Goal: Task Accomplishment & Management: Complete application form

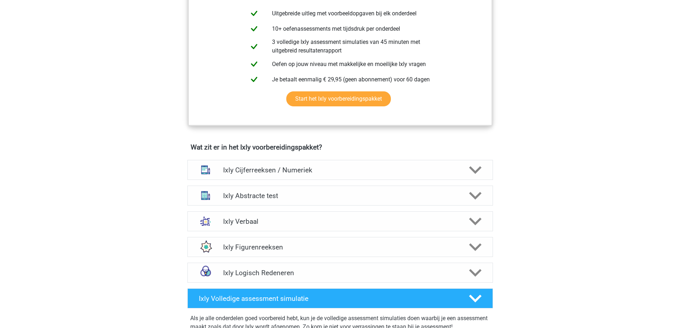
scroll to position [393, 0]
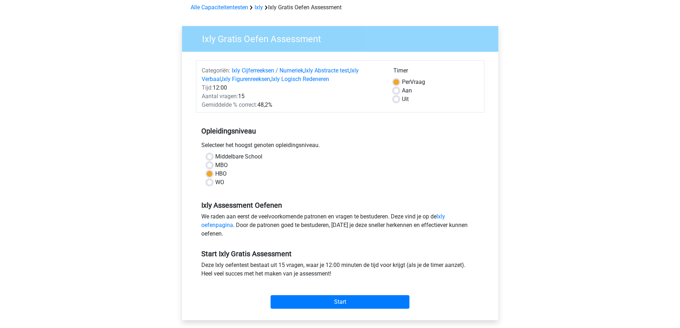
scroll to position [143, 0]
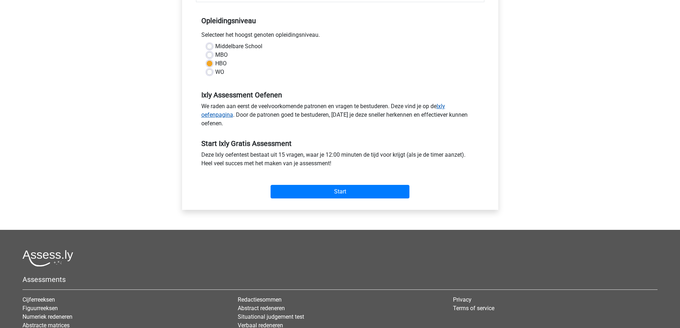
click at [445, 107] on link "Ixly oefenpagina" at bounding box center [323, 110] width 244 height 15
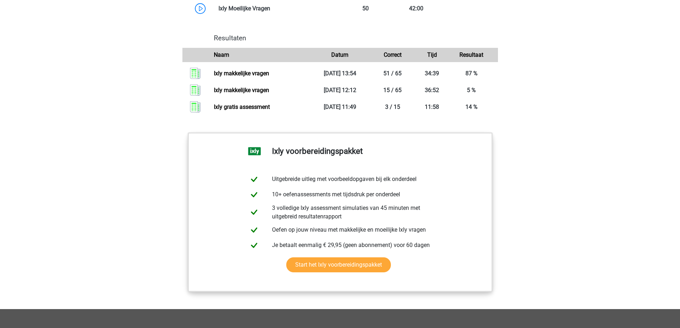
scroll to position [750, 0]
click at [260, 106] on link "Ixly gratis assessment" at bounding box center [242, 106] width 56 height 7
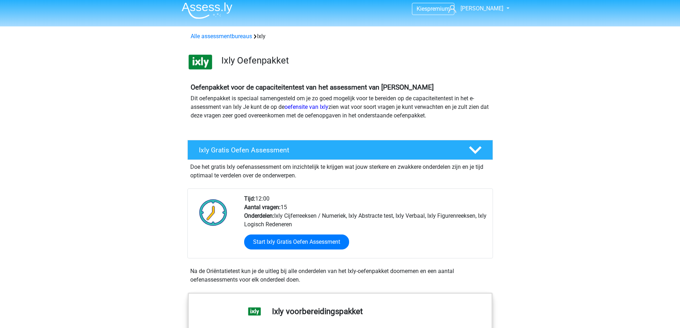
scroll to position [0, 0]
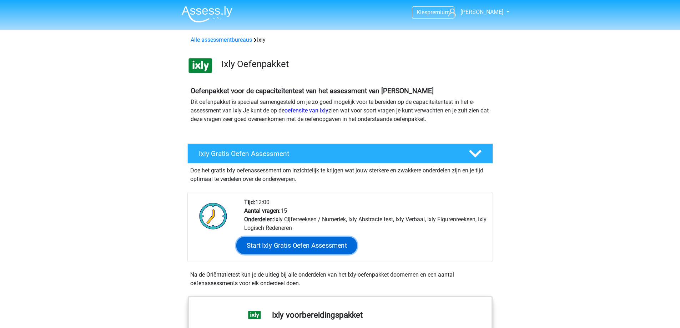
click at [306, 241] on link "Start Ixly Gratis Oefen Assessment" at bounding box center [296, 245] width 121 height 17
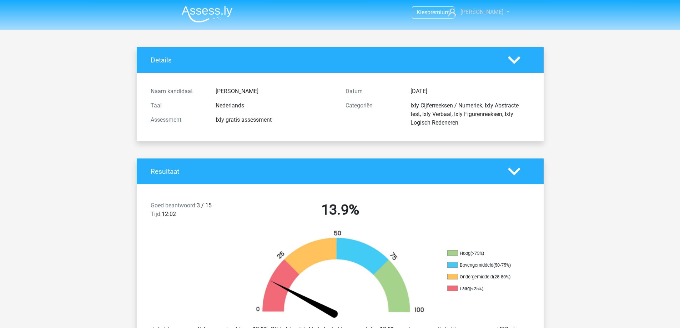
click at [489, 12] on span "[PERSON_NAME]" at bounding box center [482, 12] width 43 height 7
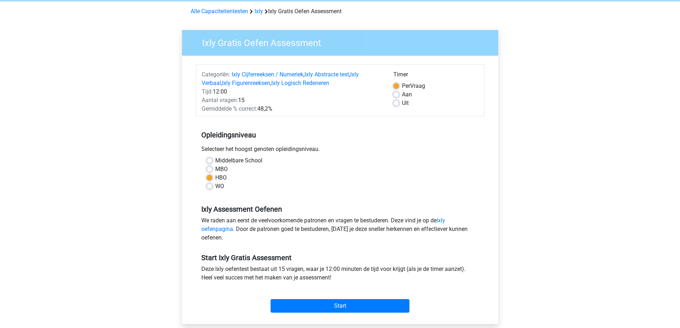
scroll to position [71, 0]
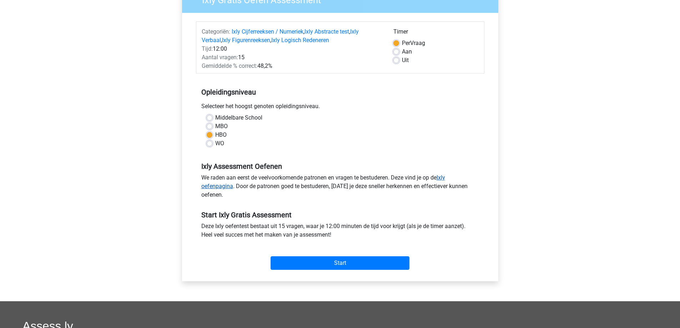
click at [444, 177] on link "Ixly oefenpagina" at bounding box center [323, 181] width 244 height 15
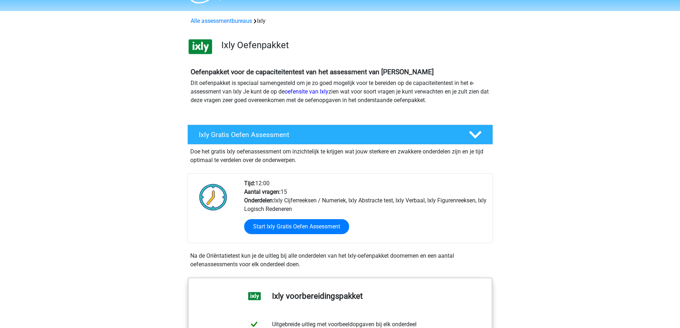
scroll to position [36, 0]
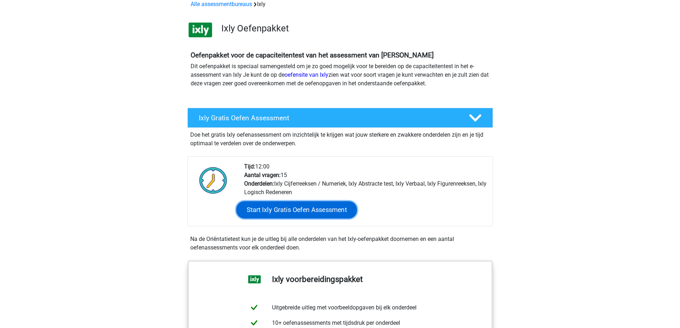
click at [286, 207] on link "Start Ixly Gratis Oefen Assessment" at bounding box center [296, 209] width 121 height 17
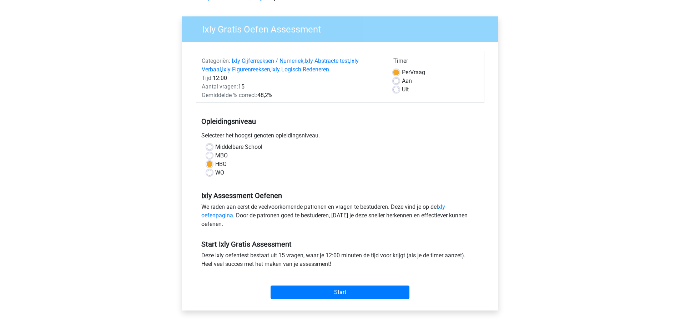
scroll to position [107, 0]
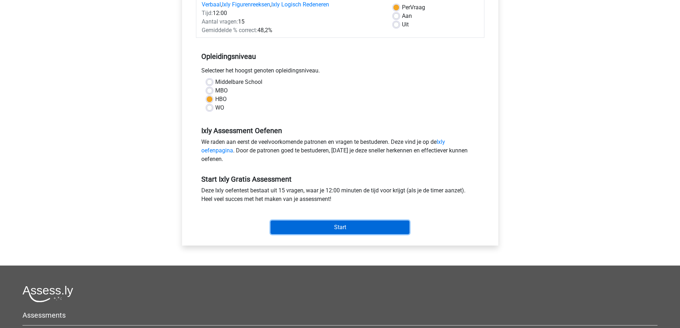
click at [339, 230] on input "Start" at bounding box center [340, 228] width 139 height 14
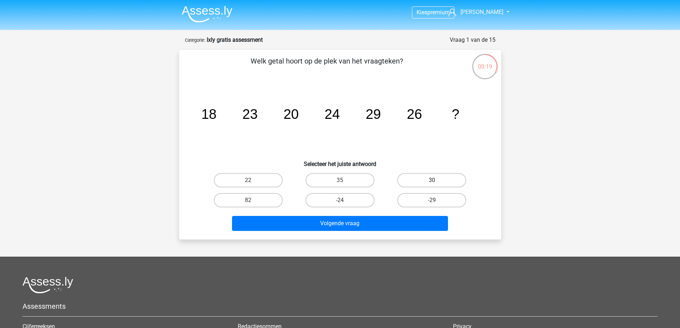
drag, startPoint x: 438, startPoint y: 180, endPoint x: 382, endPoint y: 238, distance: 80.3
click at [438, 180] on label "30" at bounding box center [431, 180] width 69 height 14
click at [437, 180] on input "30" at bounding box center [434, 182] width 5 height 5
radio input "true"
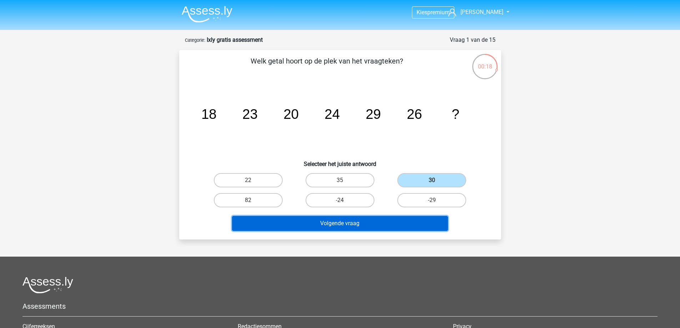
click at [367, 226] on button "Volgende vraag" at bounding box center [340, 223] width 216 height 15
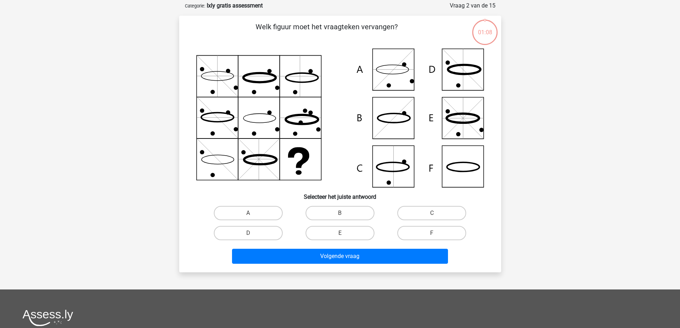
scroll to position [36, 0]
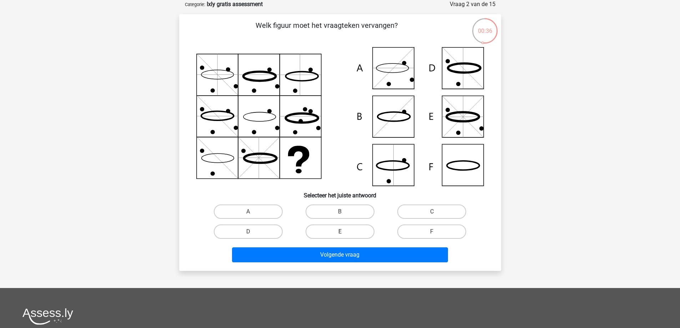
click at [358, 235] on label "E" at bounding box center [340, 232] width 69 height 14
click at [345, 235] on input "E" at bounding box center [342, 234] width 5 height 5
radio input "true"
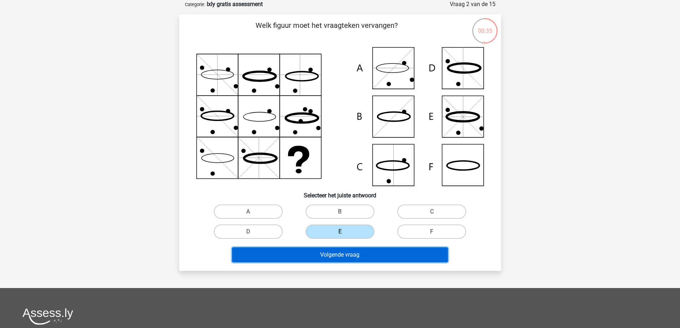
click at [362, 251] on button "Volgende vraag" at bounding box center [340, 254] width 216 height 15
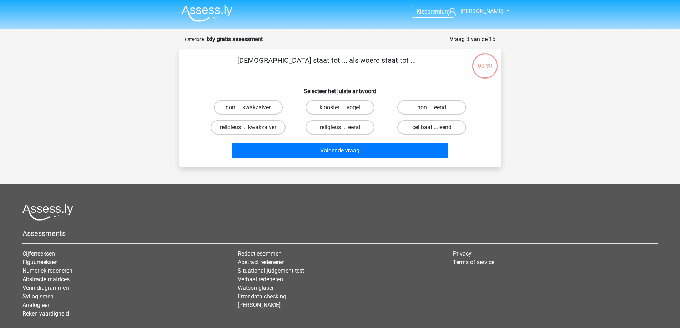
scroll to position [0, 0]
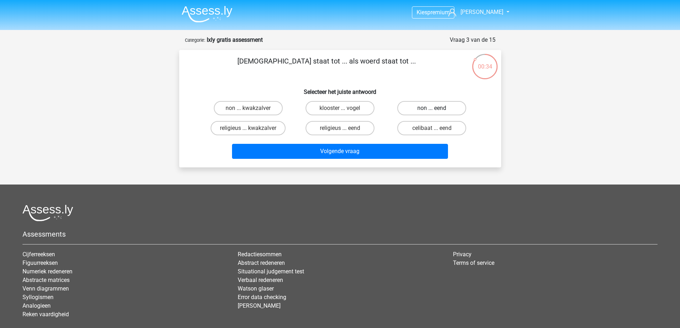
click at [448, 109] on label "non ... eend" at bounding box center [431, 108] width 69 height 14
click at [437, 109] on input "non ... eend" at bounding box center [434, 110] width 5 height 5
radio input "true"
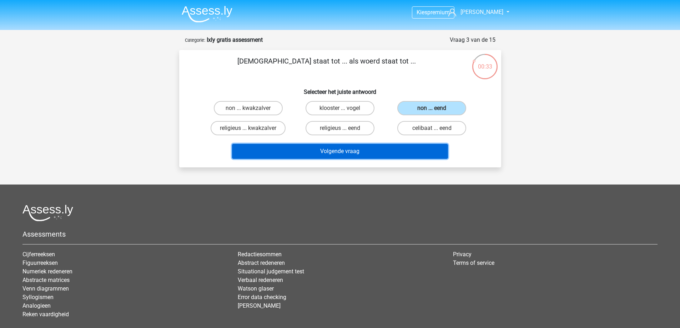
click at [384, 150] on button "Volgende vraag" at bounding box center [340, 151] width 216 height 15
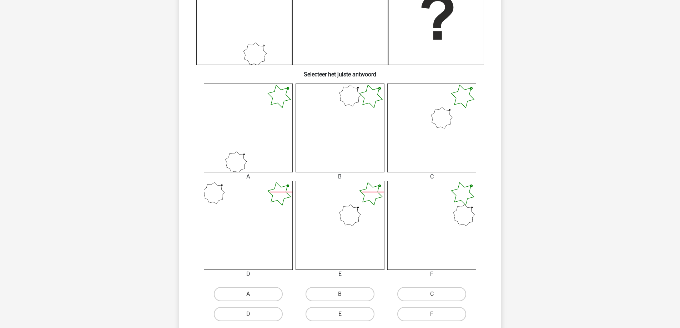
scroll to position [250, 0]
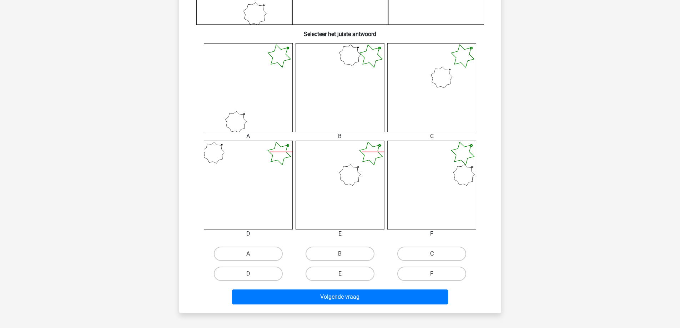
click at [437, 253] on label "C" at bounding box center [431, 254] width 69 height 14
click at [437, 254] on input "C" at bounding box center [434, 256] width 5 height 5
radio input "true"
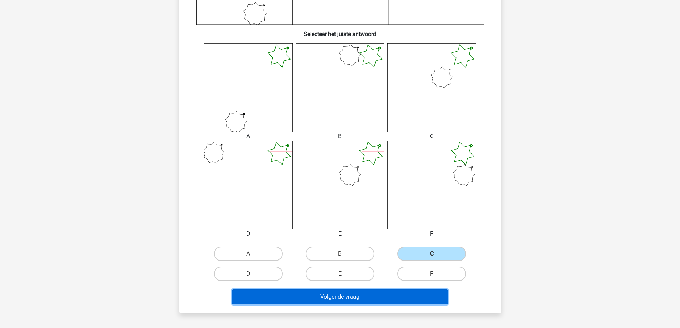
click at [360, 296] on button "Volgende vraag" at bounding box center [340, 297] width 216 height 15
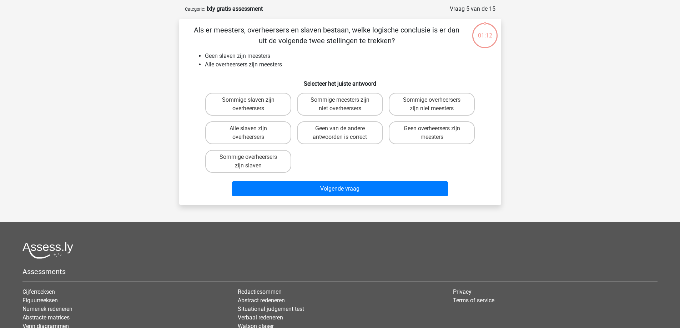
scroll to position [0, 0]
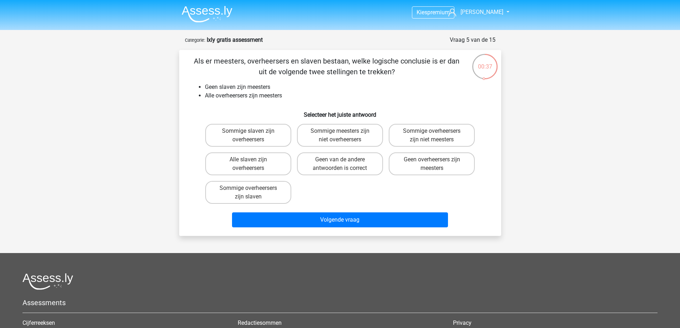
click at [343, 164] on input "Geen van de andere antwoorden is correct" at bounding box center [342, 162] width 5 height 5
radio input "true"
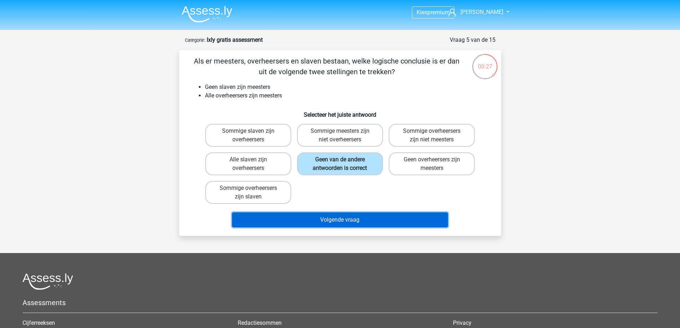
click at [354, 221] on button "Volgende vraag" at bounding box center [340, 219] width 216 height 15
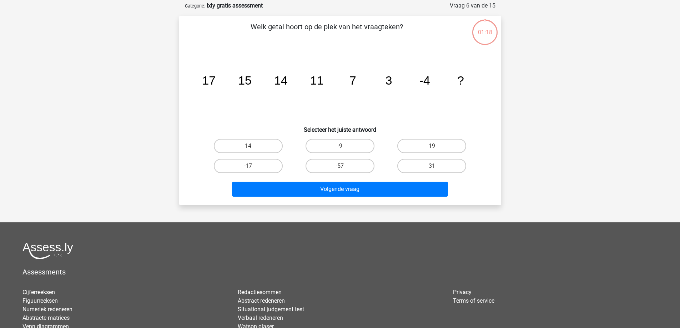
scroll to position [36, 0]
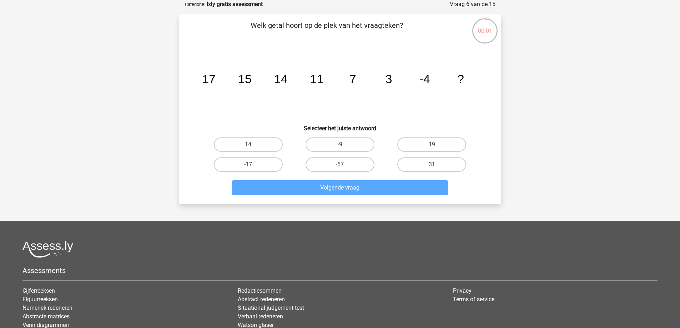
click at [269, 163] on label "-17" at bounding box center [248, 164] width 69 height 14
click at [253, 165] on input "-17" at bounding box center [250, 167] width 5 height 5
radio input "true"
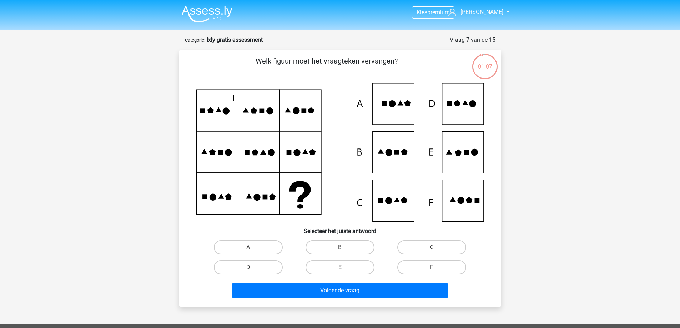
scroll to position [36, 0]
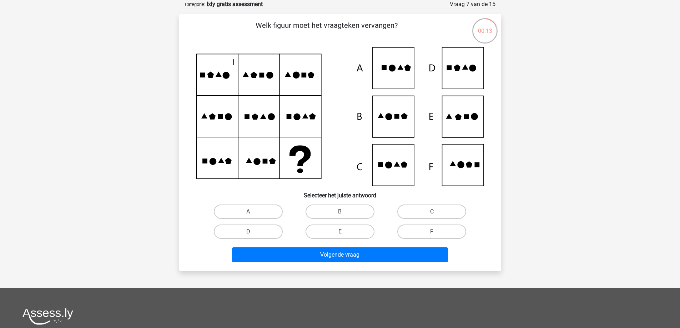
click at [432, 213] on input "C" at bounding box center [434, 214] width 5 height 5
radio input "true"
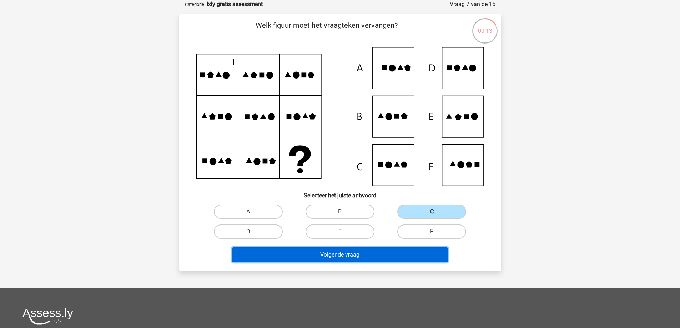
click at [372, 253] on button "Volgende vraag" at bounding box center [340, 254] width 216 height 15
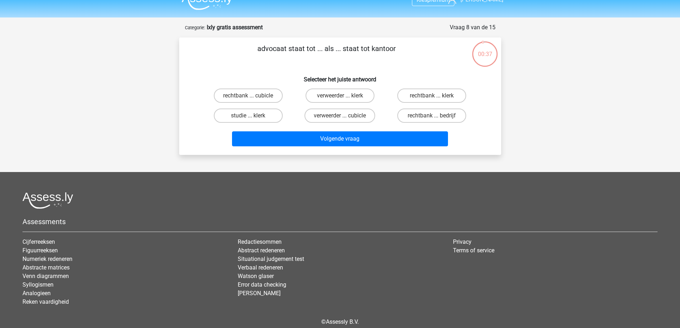
scroll to position [0, 0]
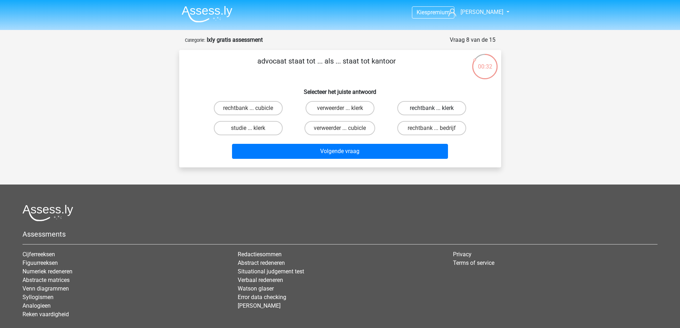
click at [423, 107] on label "rechtbank ... klerk" at bounding box center [431, 108] width 69 height 14
click at [432, 108] on input "rechtbank ... klerk" at bounding box center [434, 110] width 5 height 5
radio input "true"
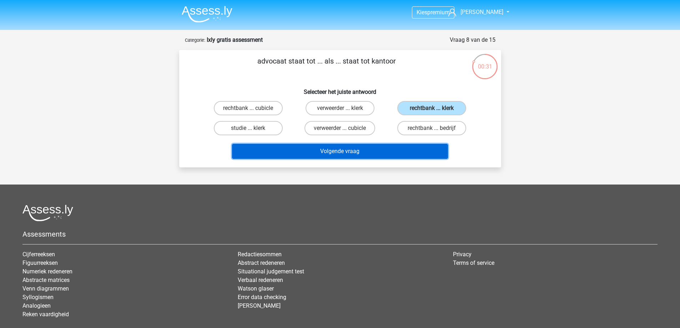
click at [400, 151] on button "Volgende vraag" at bounding box center [340, 151] width 216 height 15
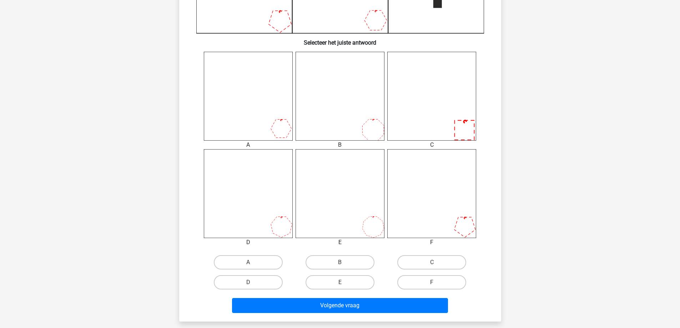
scroll to position [286, 0]
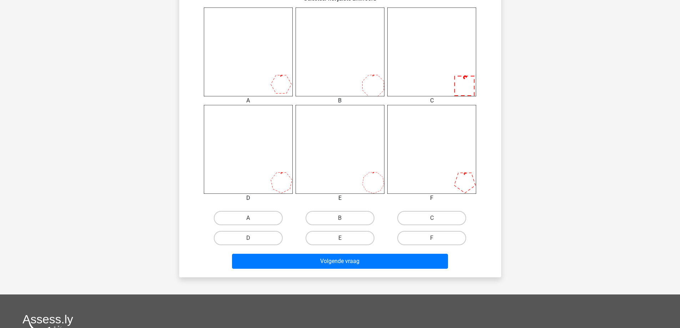
click at [242, 219] on label "A" at bounding box center [248, 218] width 69 height 14
click at [248, 219] on input "A" at bounding box center [250, 220] width 5 height 5
radio input "true"
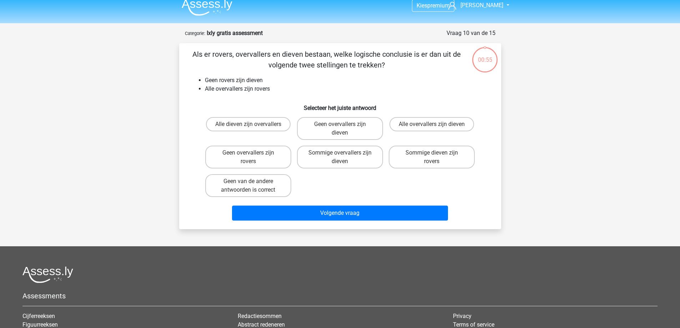
scroll to position [4, 0]
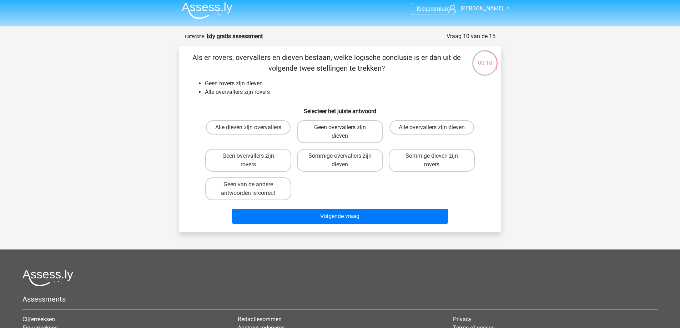
click at [364, 130] on label "Geen overvallers zijn dieven" at bounding box center [340, 131] width 86 height 23
click at [345, 130] on input "Geen overvallers zijn dieven" at bounding box center [342, 129] width 5 height 5
radio input "true"
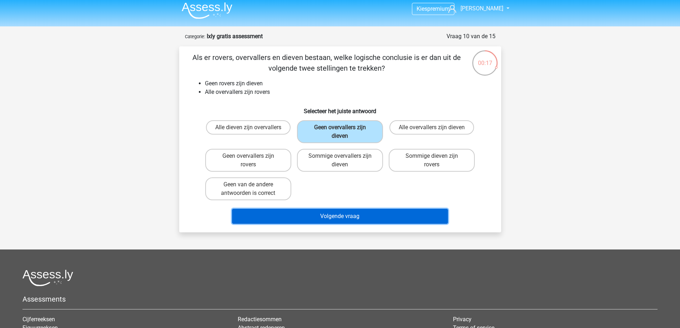
click at [376, 218] on button "Volgende vraag" at bounding box center [340, 216] width 216 height 15
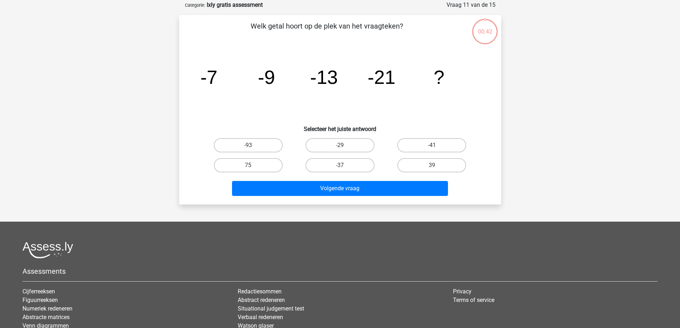
scroll to position [36, 0]
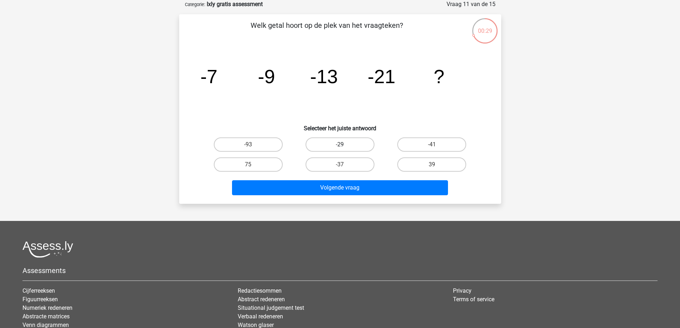
click at [349, 147] on label "-29" at bounding box center [340, 144] width 69 height 14
click at [345, 147] on input "-29" at bounding box center [342, 147] width 5 height 5
radio input "true"
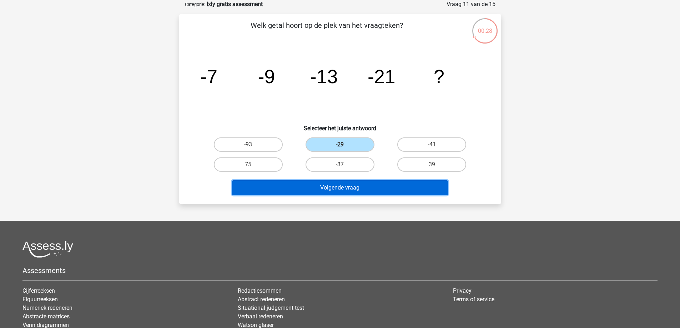
drag, startPoint x: 401, startPoint y: 188, endPoint x: 444, endPoint y: 188, distance: 42.8
click at [402, 188] on button "Volgende vraag" at bounding box center [340, 187] width 216 height 15
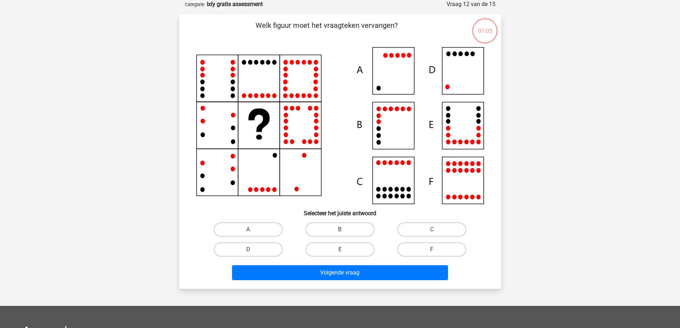
scroll to position [0, 0]
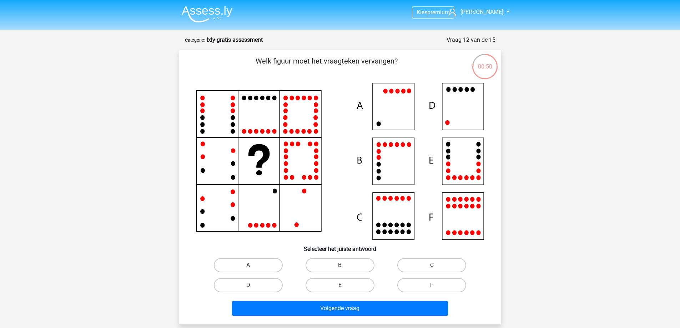
click at [256, 287] on label "D" at bounding box center [248, 285] width 69 height 14
click at [253, 287] on input "D" at bounding box center [250, 287] width 5 height 5
radio input "true"
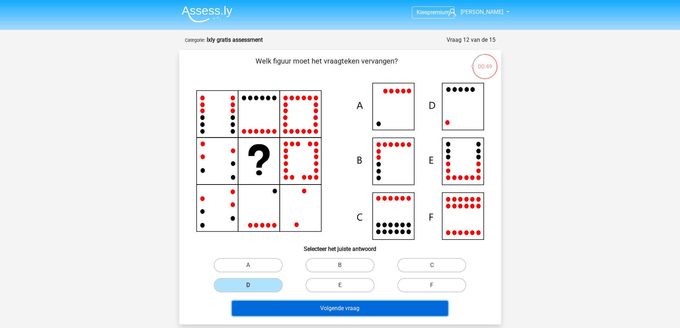
drag, startPoint x: 369, startPoint y: 308, endPoint x: 402, endPoint y: 297, distance: 34.6
click at [369, 309] on button "Volgende vraag" at bounding box center [340, 308] width 216 height 15
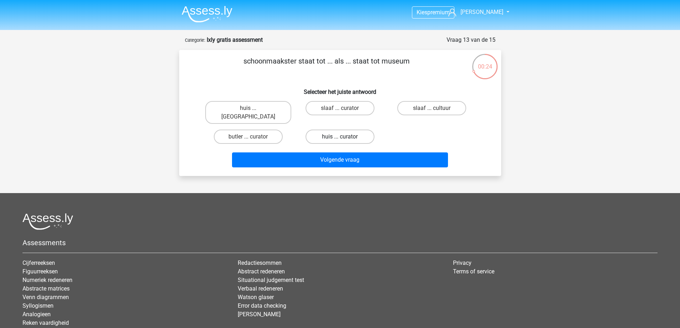
click at [357, 130] on label "huis ... curator" at bounding box center [340, 137] width 69 height 14
click at [345, 137] on input "huis ... curator" at bounding box center [342, 139] width 5 height 5
radio input "true"
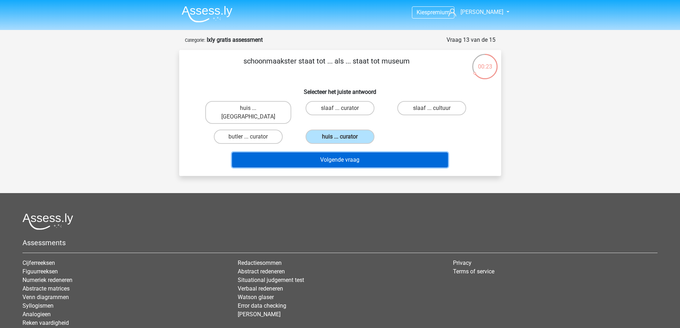
click at [389, 152] on button "Volgende vraag" at bounding box center [340, 159] width 216 height 15
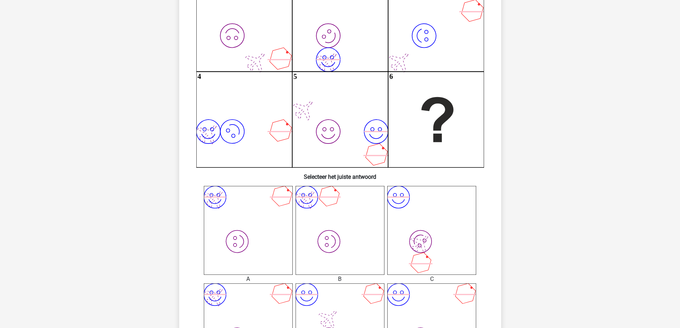
scroll to position [71, 0]
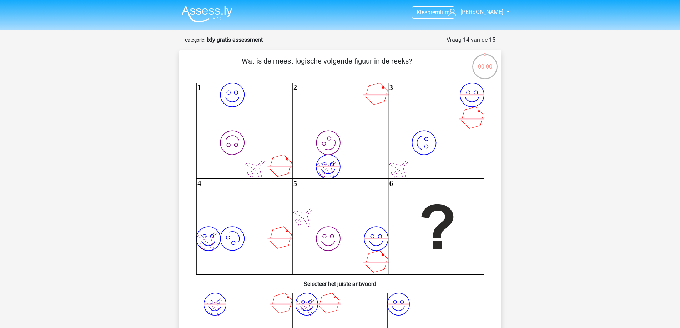
scroll to position [179, 0]
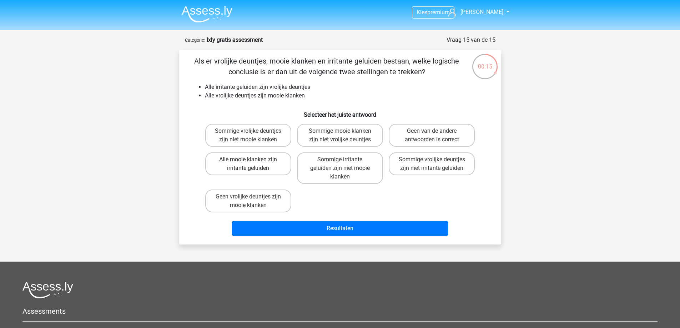
click at [273, 163] on label "Alle mooie klanken zijn irritante geluiden" at bounding box center [248, 163] width 86 height 23
click at [253, 163] on input "Alle mooie klanken zijn irritante geluiden" at bounding box center [250, 162] width 5 height 5
radio input "true"
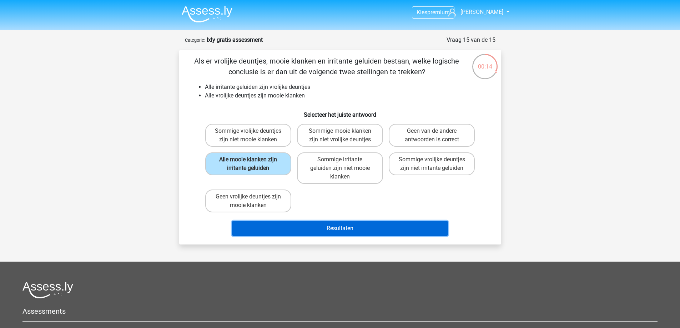
click at [365, 232] on button "Resultaten" at bounding box center [340, 228] width 216 height 15
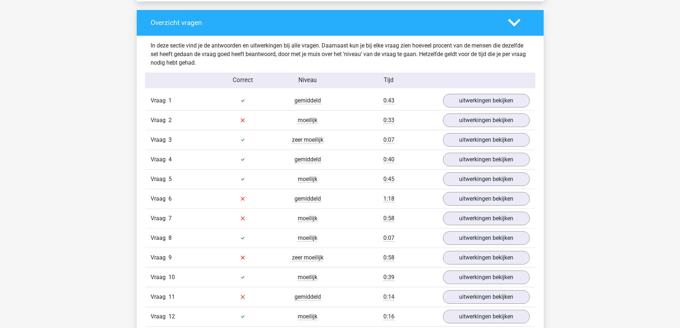
scroll to position [786, 0]
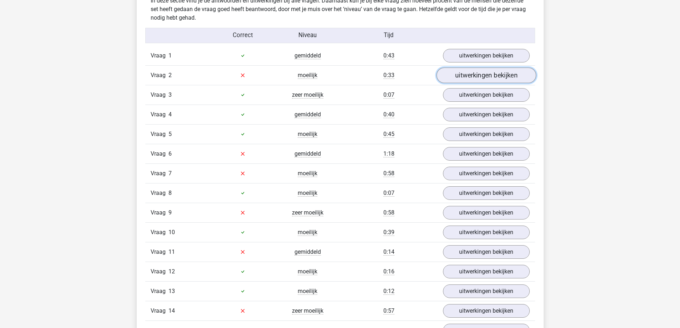
click at [492, 82] on link "uitwerkingen bekijken" at bounding box center [486, 75] width 100 height 16
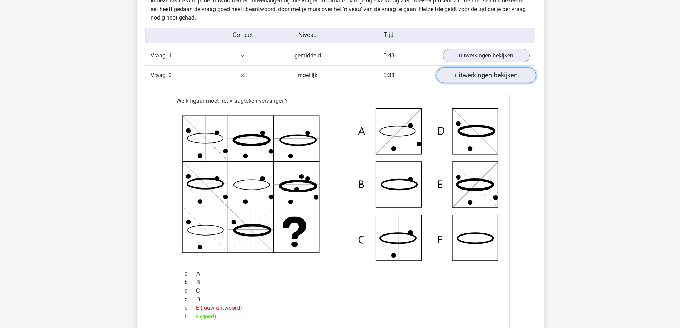
click at [520, 83] on link "uitwerkingen bekijken" at bounding box center [486, 75] width 100 height 16
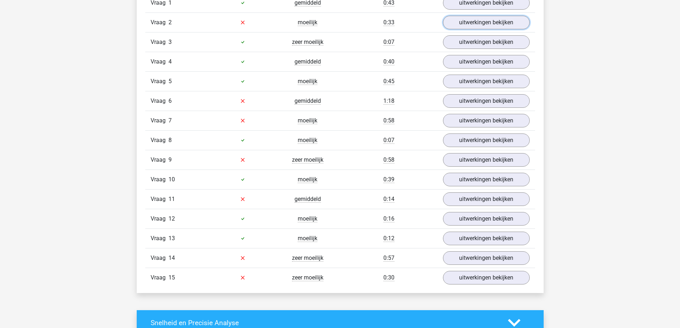
scroll to position [821, 0]
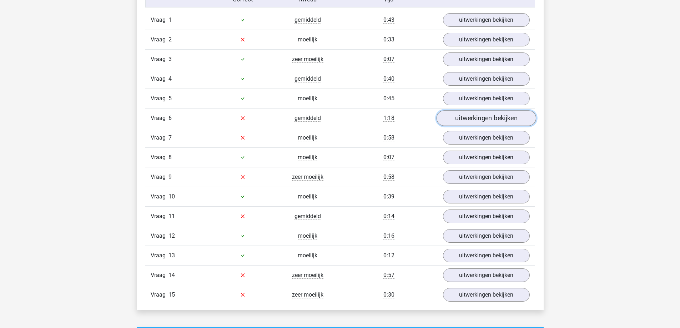
click at [485, 124] on link "uitwerkingen bekijken" at bounding box center [486, 118] width 100 height 16
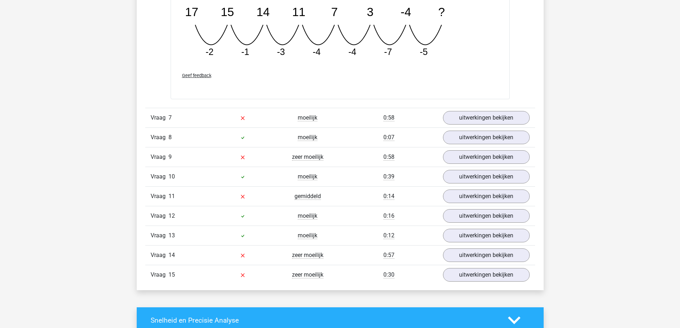
scroll to position [1178, 0]
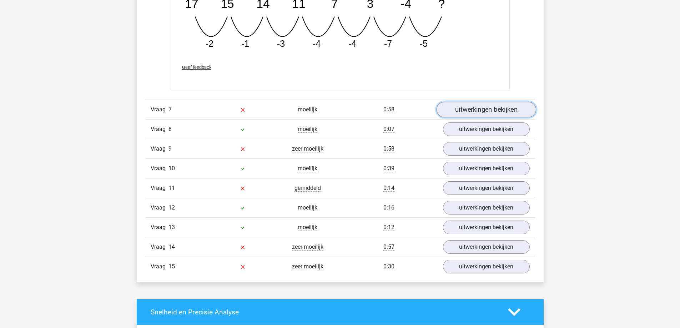
click at [518, 117] on link "uitwerkingen bekijken" at bounding box center [486, 110] width 100 height 16
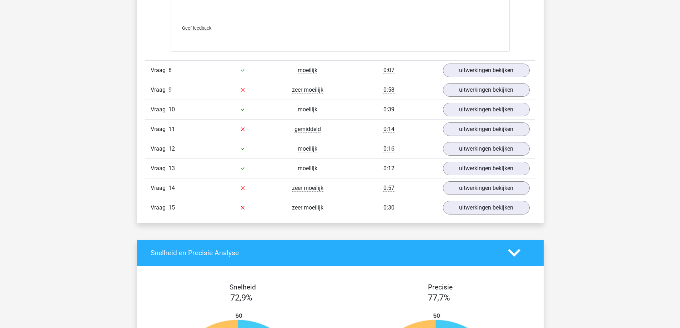
scroll to position [1750, 0]
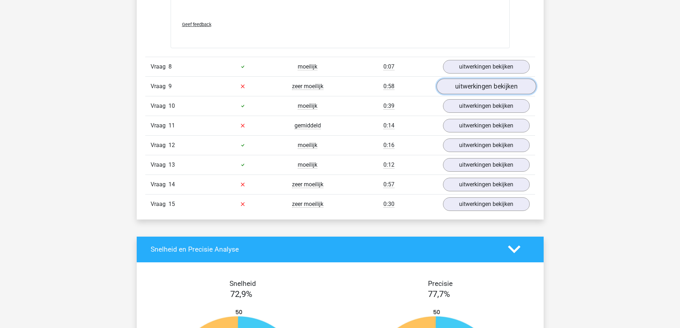
click at [518, 94] on link "uitwerkingen bekijken" at bounding box center [486, 87] width 100 height 16
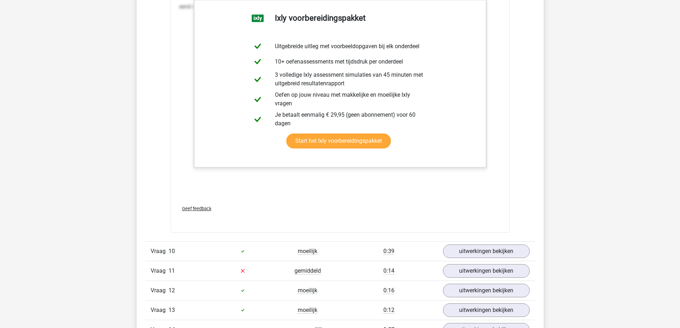
scroll to position [2500, 0]
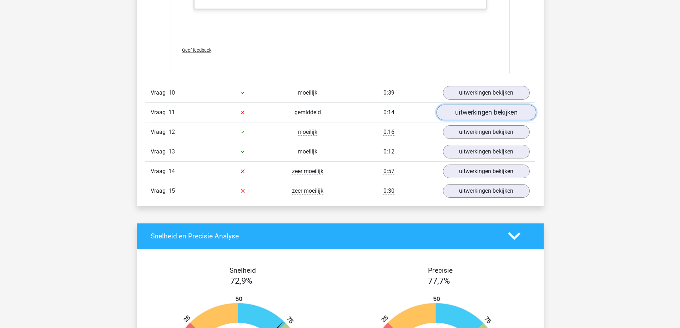
click at [521, 120] on link "uitwerkingen bekijken" at bounding box center [486, 113] width 100 height 16
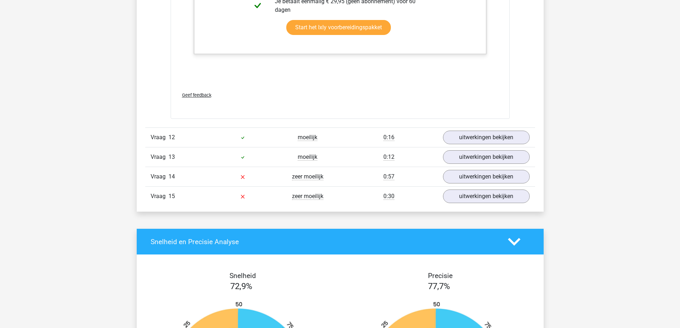
scroll to position [2999, 0]
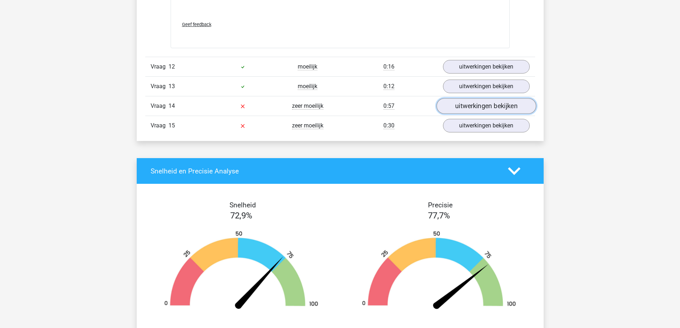
click at [517, 114] on link "uitwerkingen bekijken" at bounding box center [486, 106] width 100 height 16
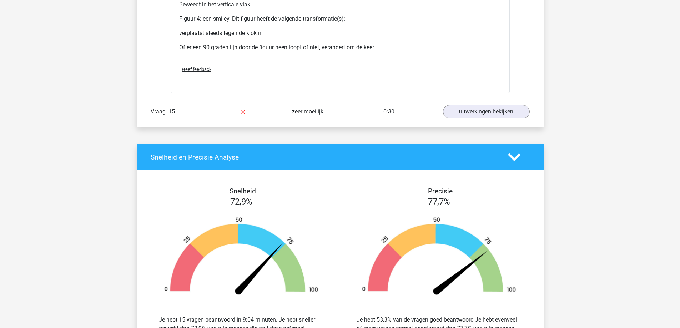
scroll to position [3714, 0]
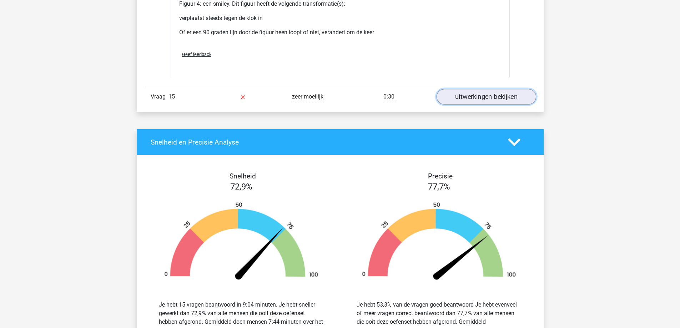
click at [513, 103] on link "uitwerkingen bekijken" at bounding box center [486, 97] width 100 height 16
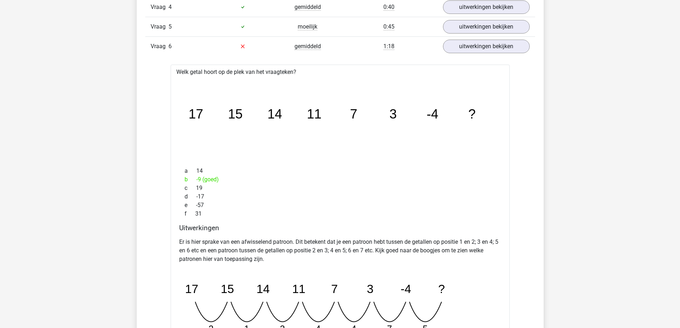
scroll to position [893, 0]
